Goal: Communication & Community: Answer question/provide support

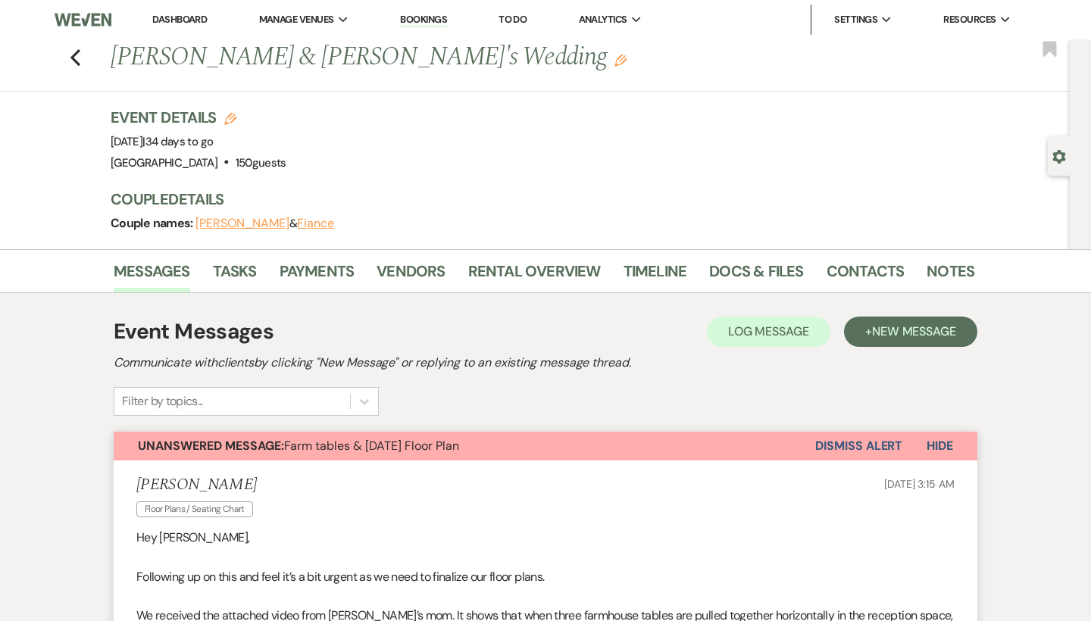
click at [202, 20] on link "Dashboard" at bounding box center [179, 19] width 55 height 13
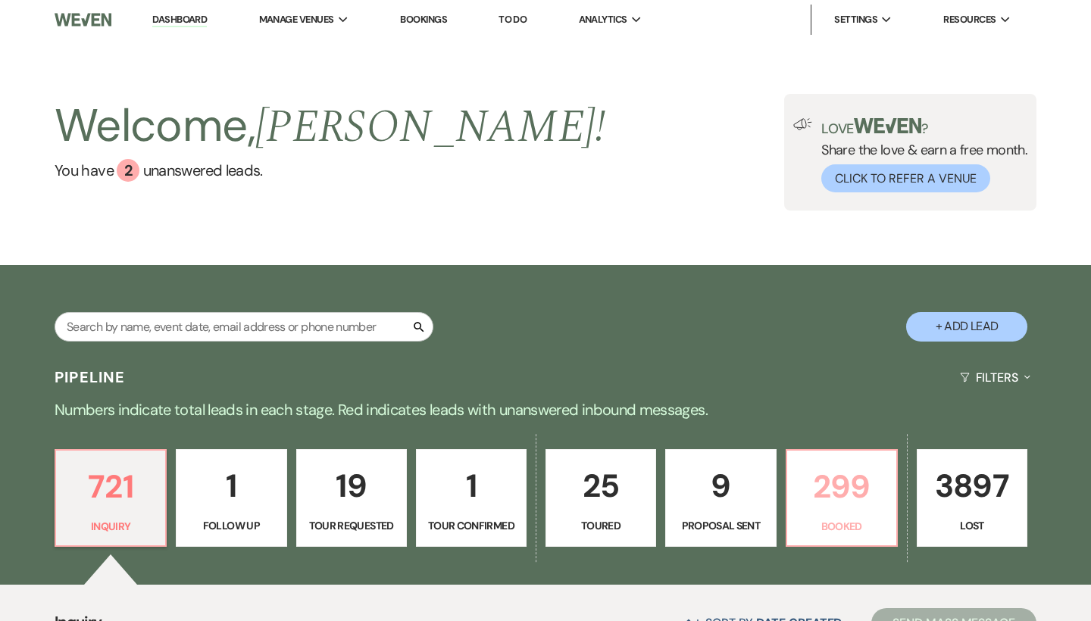
click at [851, 495] on p "299" at bounding box center [841, 486] width 91 height 51
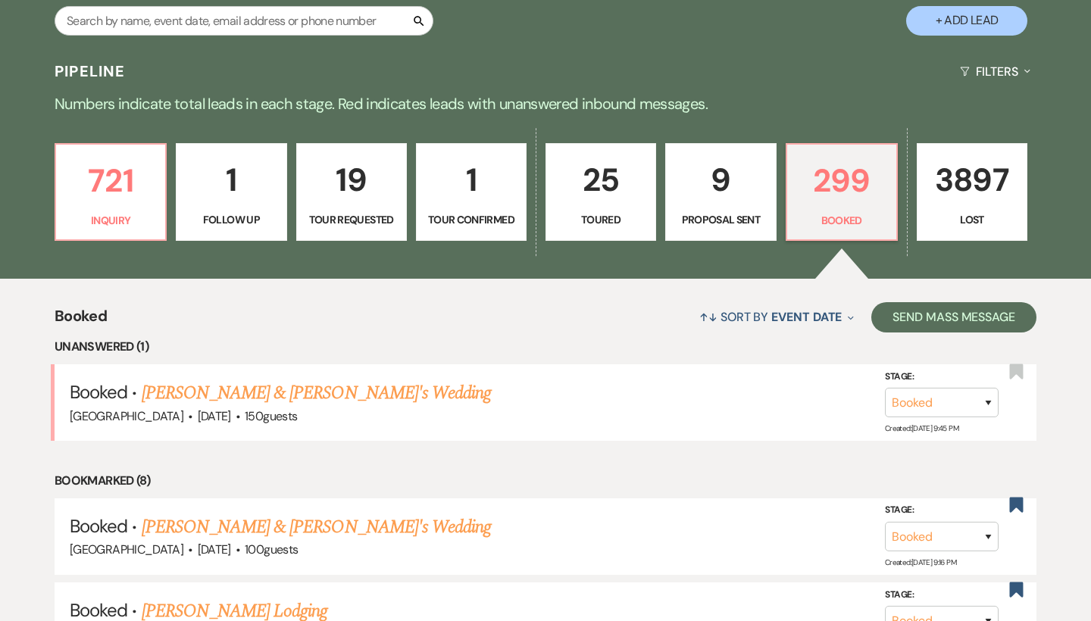
scroll to position [305, 0]
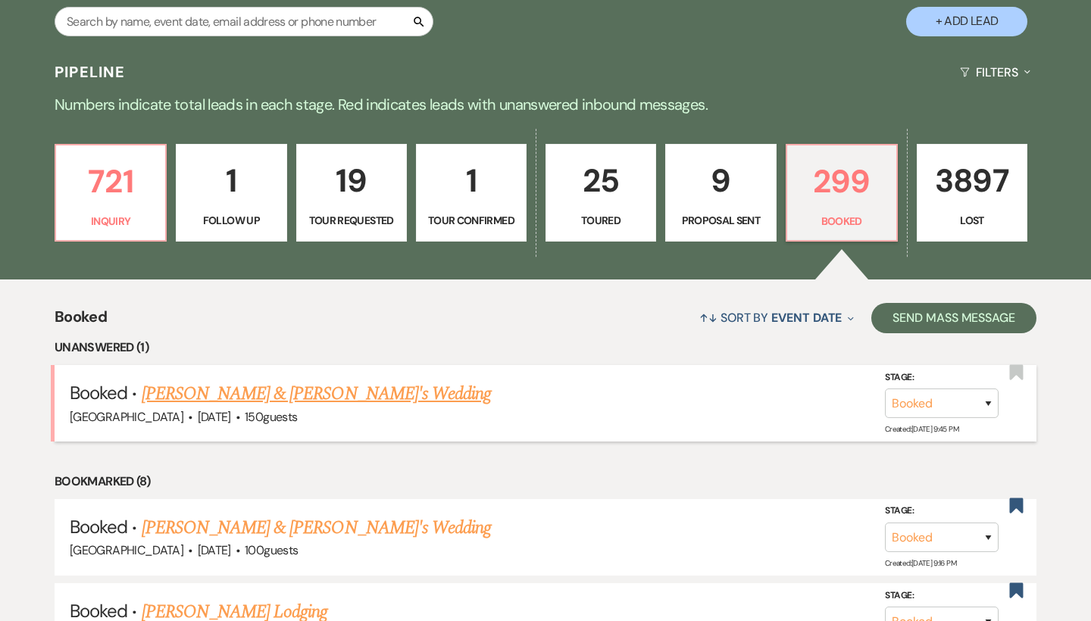
click at [318, 391] on link "[PERSON_NAME] & [PERSON_NAME]'s Wedding" at bounding box center [317, 393] width 350 height 27
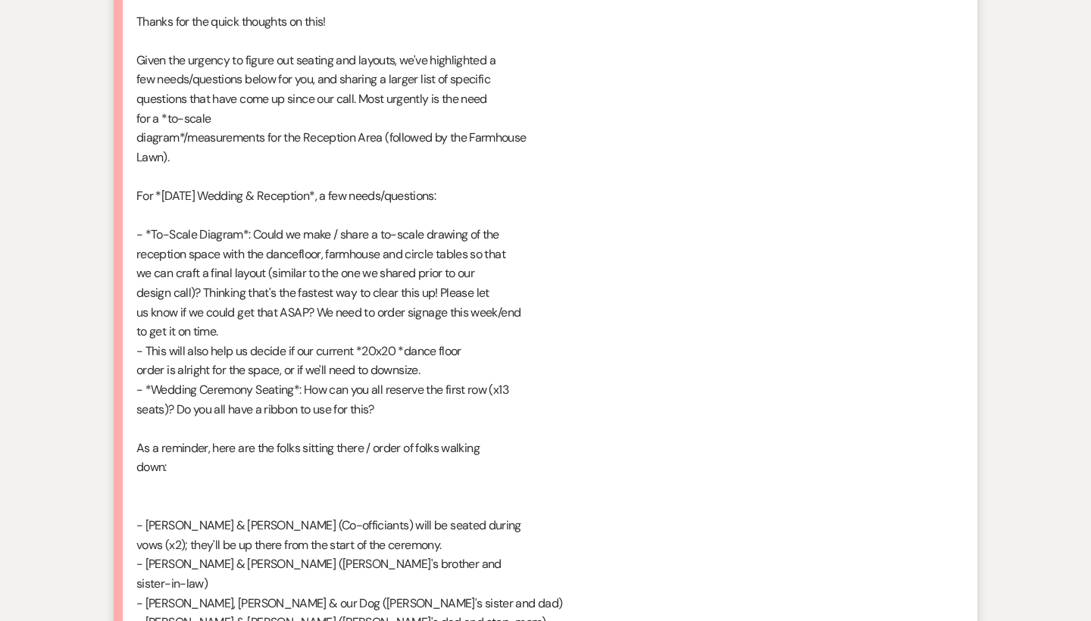
scroll to position [1264, 0]
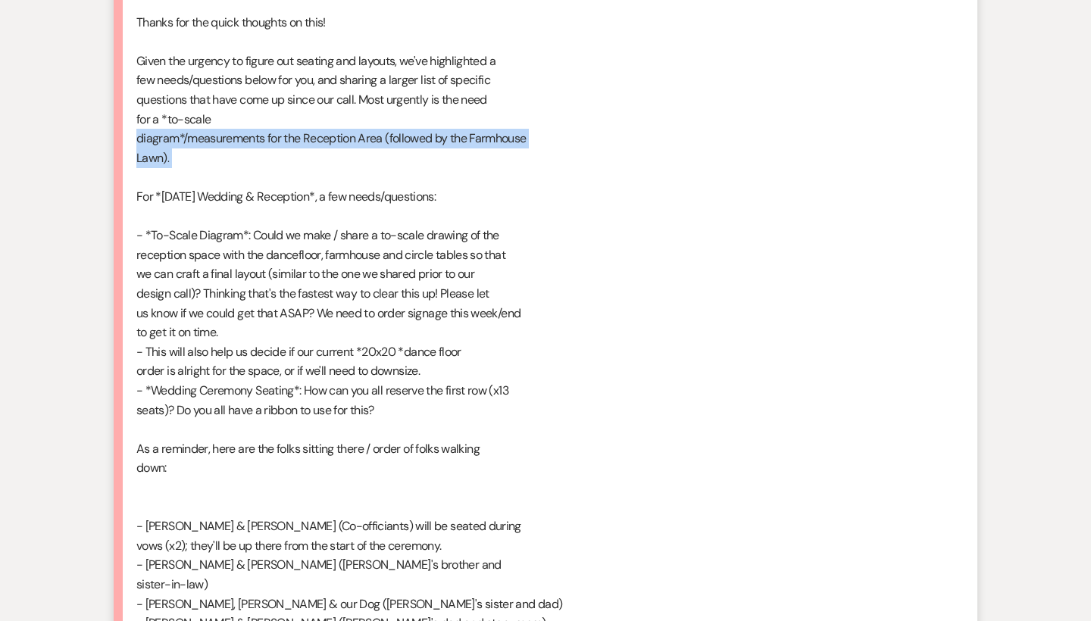
drag, startPoint x: 132, startPoint y: 118, endPoint x: 192, endPoint y: 153, distance: 69.2
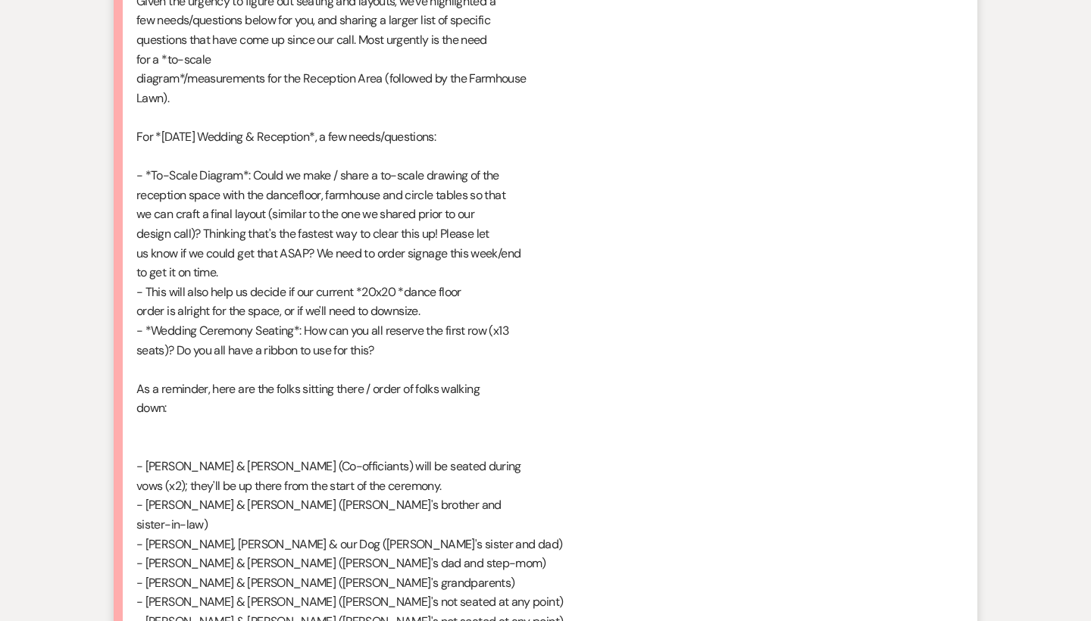
scroll to position [1325, 0]
